Goal: Obtain resource: Download file/media

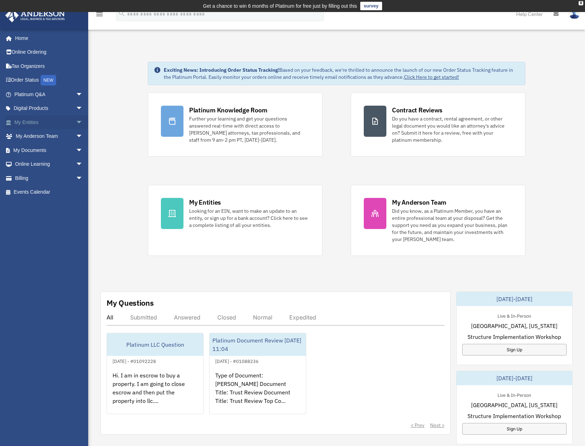
click at [76, 121] on span "arrow_drop_down" at bounding box center [83, 122] width 14 height 14
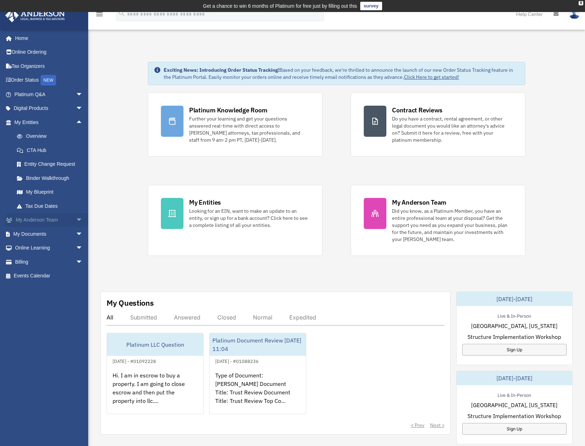
click at [77, 218] on span "arrow_drop_down" at bounding box center [83, 220] width 14 height 14
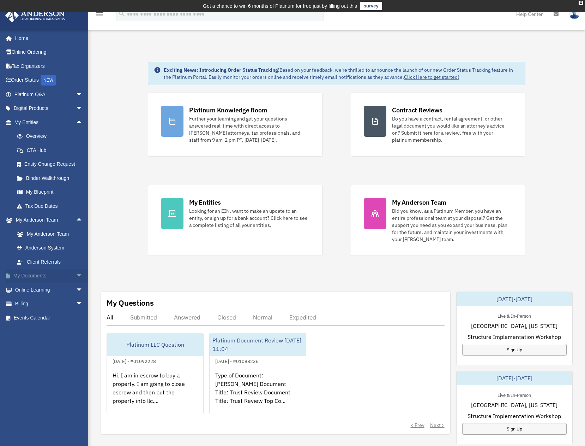
click at [57, 276] on link "My Documents arrow_drop_down" at bounding box center [49, 276] width 89 height 14
click at [76, 276] on span "arrow_drop_down" at bounding box center [83, 276] width 14 height 14
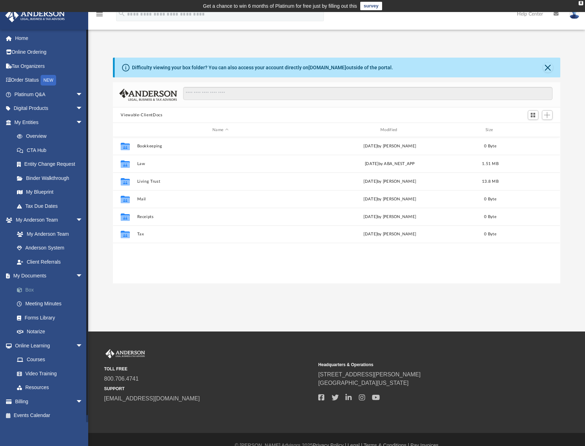
scroll to position [155, 442]
click at [35, 291] on link "Box" at bounding box center [52, 289] width 84 height 14
click at [549, 68] on button "Close" at bounding box center [548, 67] width 10 height 10
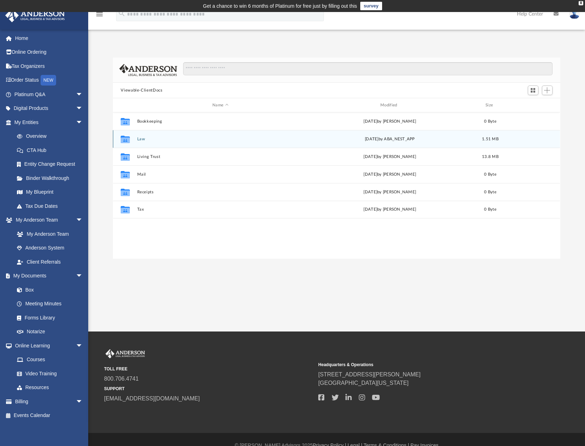
click at [142, 138] on button "Law" at bounding box center [220, 139] width 167 height 5
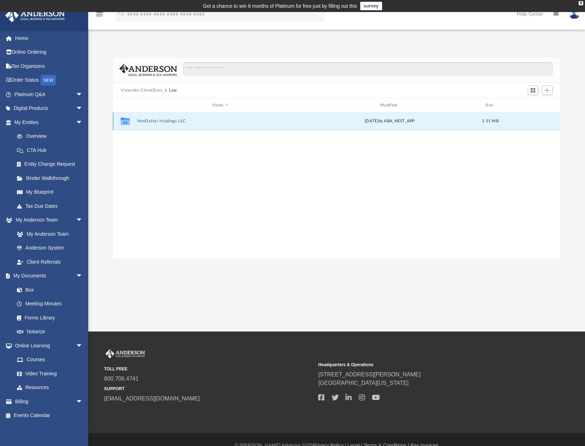
click at [146, 119] on button "HenDaHar Holdings LLC" at bounding box center [220, 121] width 167 height 5
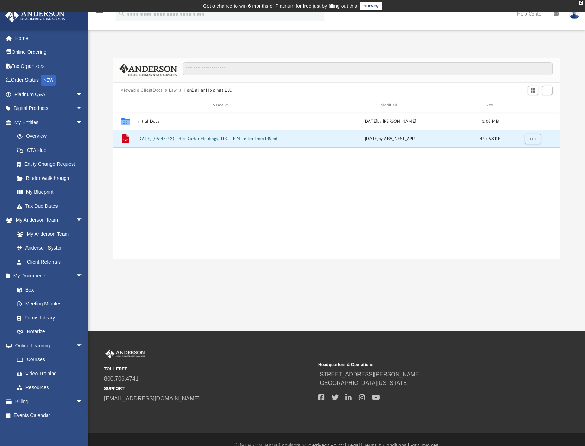
click at [234, 137] on button "2025.09.05 (06:45:42) - HenDaHar Holdings, LLC - EIN Letter from IRS.pdf" at bounding box center [220, 138] width 167 height 5
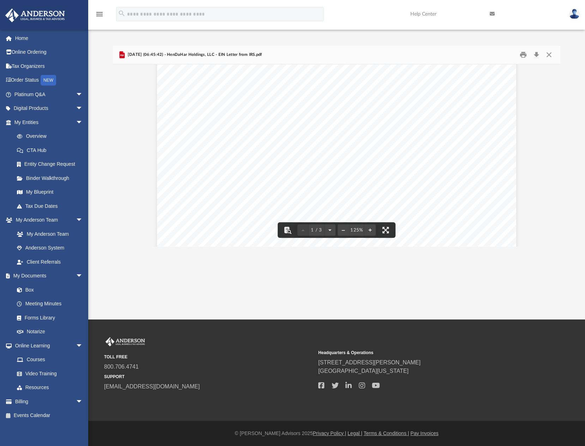
scroll to position [83, 0]
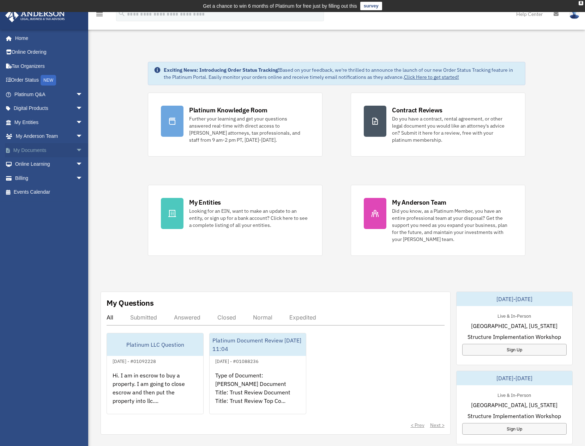
click at [76, 149] on span "arrow_drop_down" at bounding box center [83, 150] width 14 height 14
click at [49, 165] on link "Box" at bounding box center [52, 164] width 84 height 14
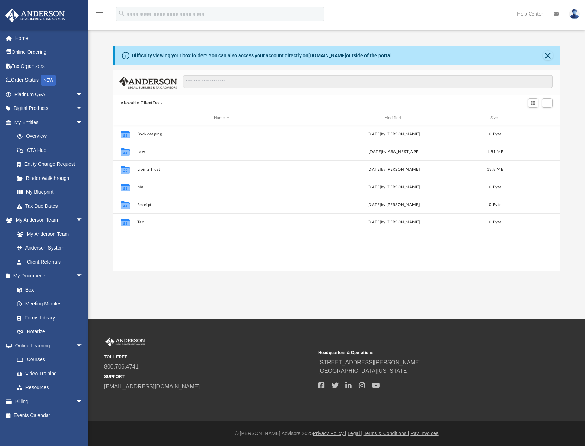
scroll to position [155, 442]
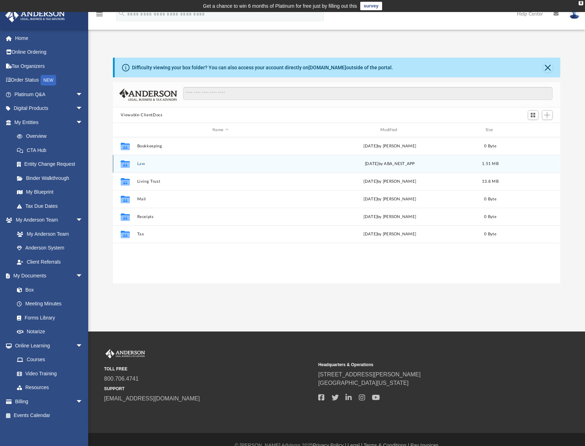
click at [143, 165] on button "Law" at bounding box center [220, 163] width 167 height 5
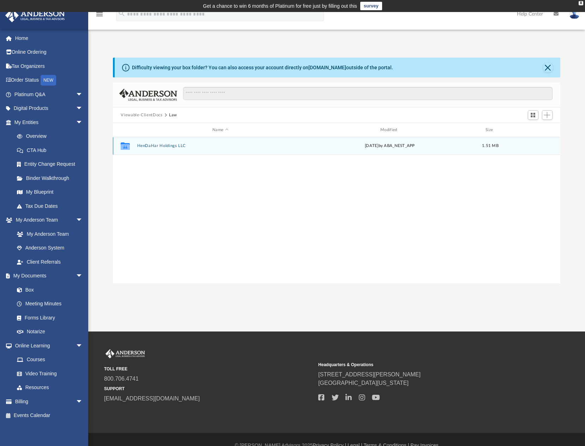
click at [149, 145] on button "HenDaHar Holdings LLC" at bounding box center [220, 145] width 167 height 5
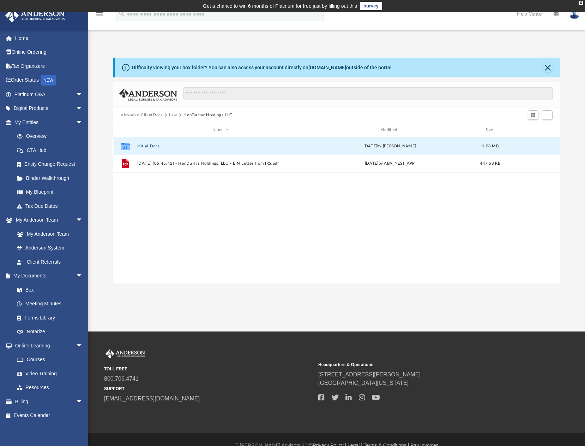
click at [149, 145] on button "Initial Docs" at bounding box center [220, 146] width 167 height 5
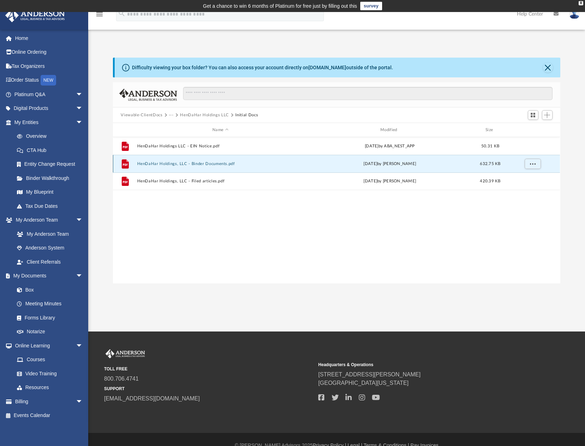
click at [192, 163] on button "HenDaHar Holdings, LLC - Binder Documents.pdf" at bounding box center [220, 163] width 167 height 5
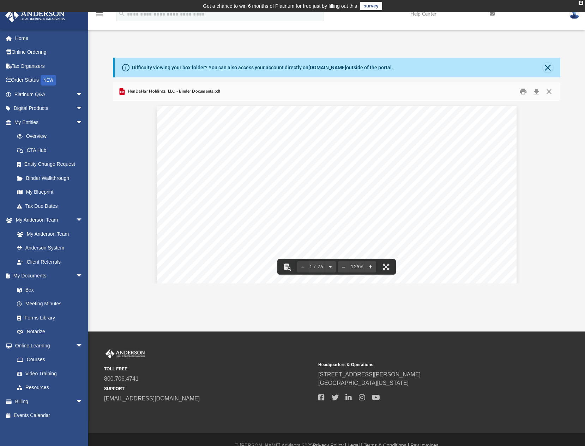
scroll to position [0, 0]
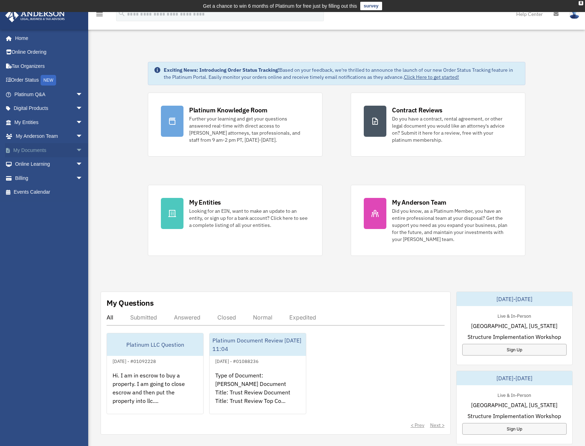
click at [76, 150] on span "arrow_drop_down" at bounding box center [83, 150] width 14 height 14
click at [43, 166] on link "Box" at bounding box center [52, 164] width 84 height 14
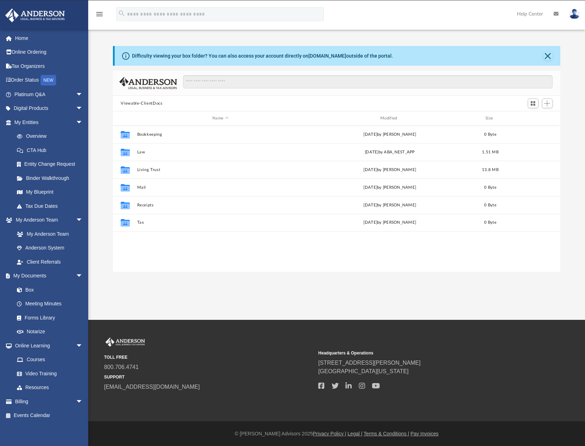
scroll to position [155, 442]
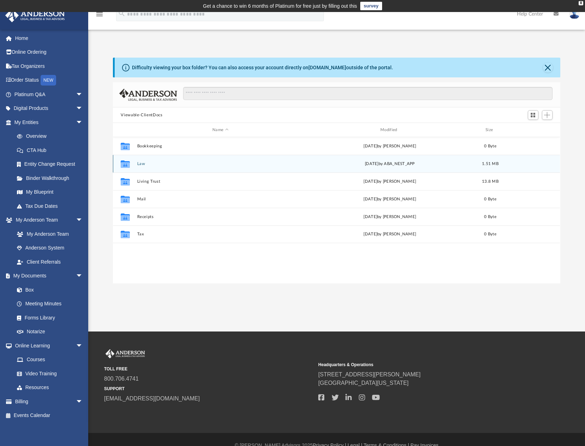
click at [143, 162] on button "Law" at bounding box center [220, 163] width 167 height 5
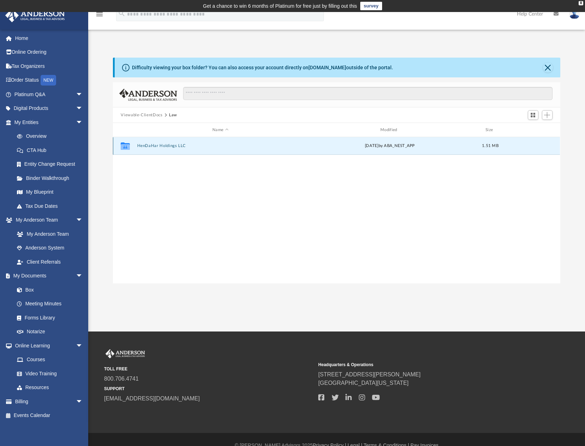
click at [147, 148] on button "HenDaHar Holdings LLC" at bounding box center [220, 145] width 167 height 5
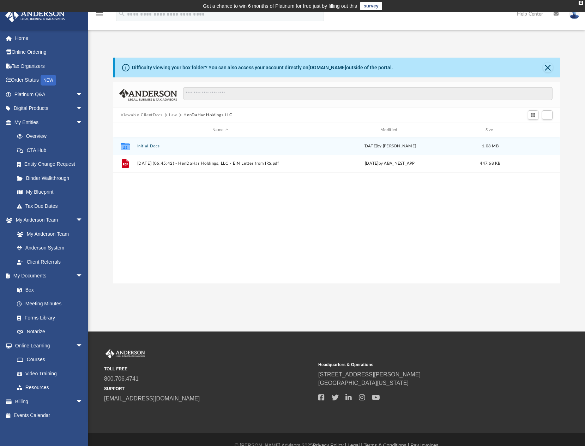
click at [147, 148] on button "Initial Docs" at bounding box center [220, 146] width 167 height 5
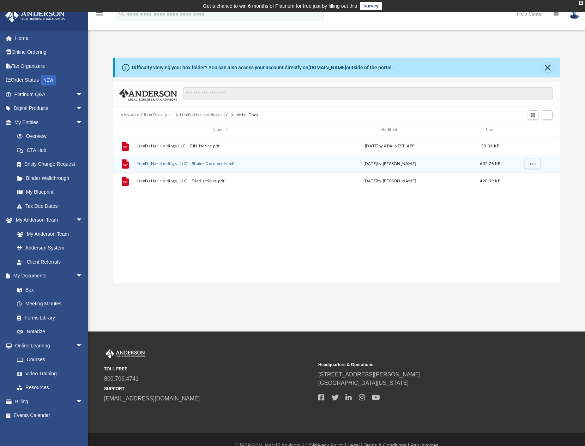
click at [149, 164] on button "HenDaHar Holdings, LLC - Binder Documents.pdf" at bounding box center [220, 163] width 167 height 5
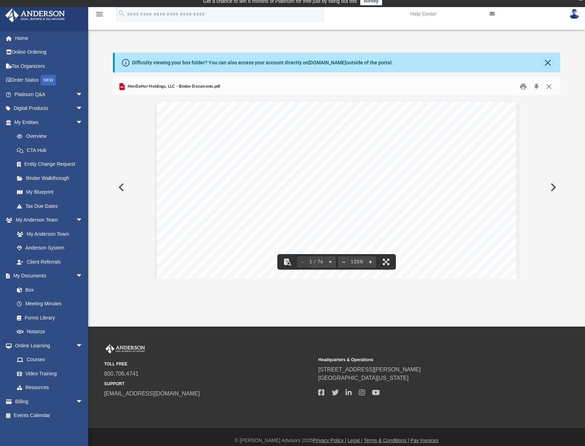
scroll to position [0, 0]
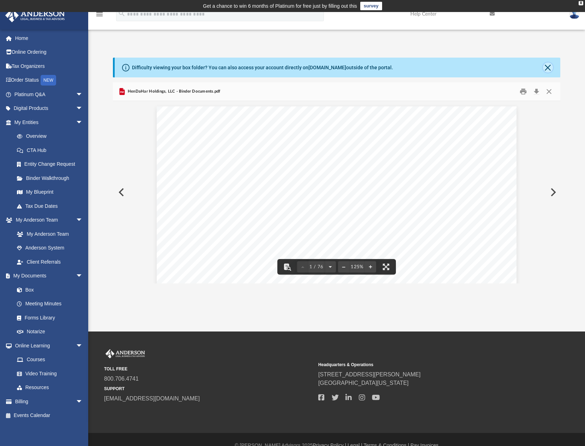
click at [546, 66] on button "Close" at bounding box center [548, 67] width 10 height 10
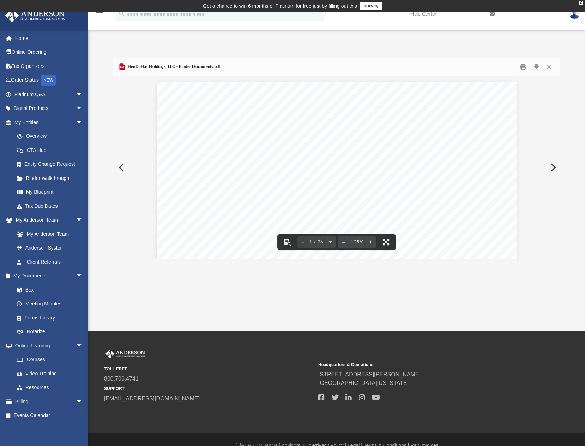
click at [122, 168] on button "Preview" at bounding box center [121, 167] width 16 height 20
click at [551, 166] on button "Preview" at bounding box center [553, 167] width 16 height 20
click at [582, 2] on div "X" at bounding box center [581, 3] width 5 height 4
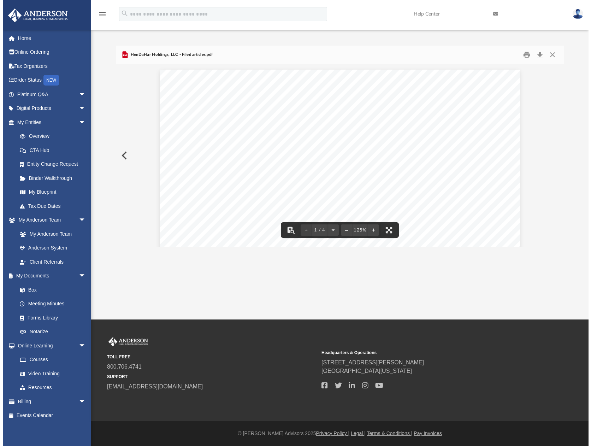
scroll to position [155, 447]
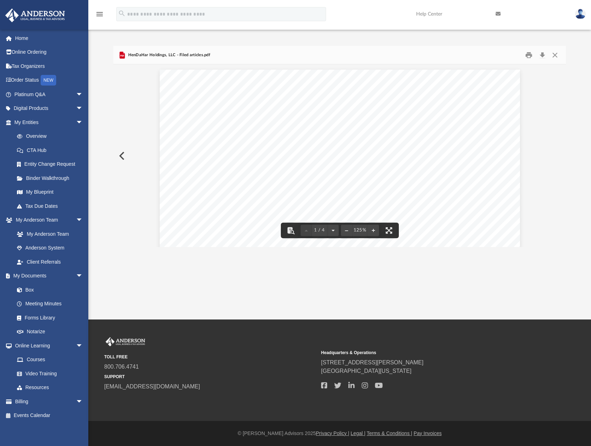
click at [121, 155] on button "Preview" at bounding box center [121, 156] width 16 height 20
